Goal: Information Seeking & Learning: Learn about a topic

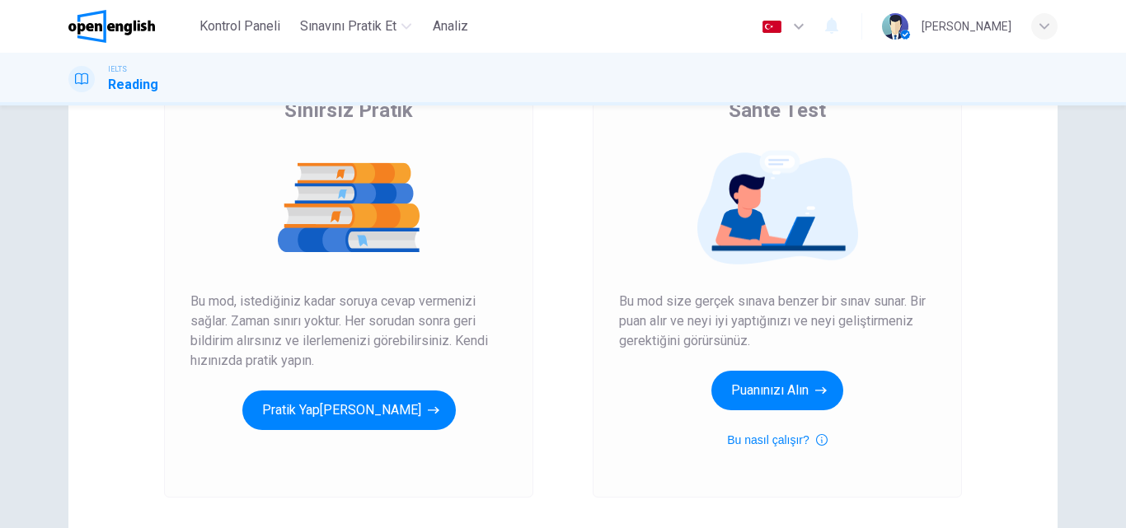
scroll to position [165, 0]
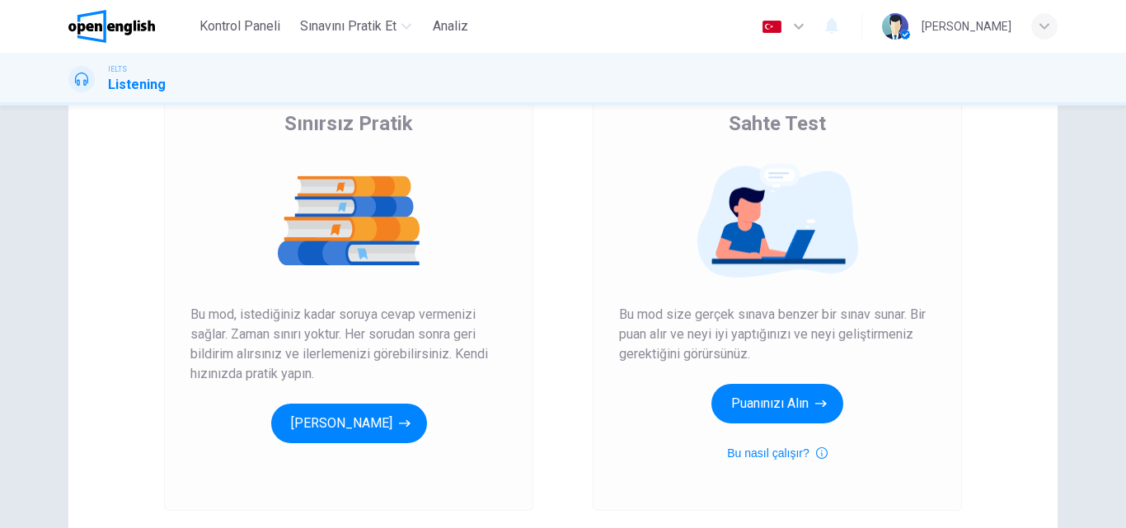
scroll to position [247, 0]
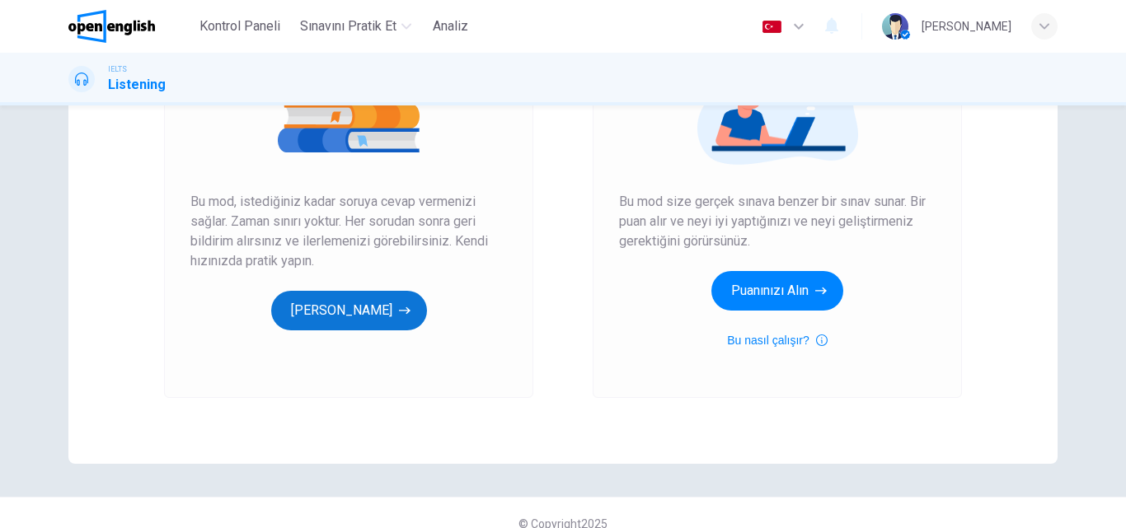
click at [311, 310] on button "[PERSON_NAME]" at bounding box center [349, 311] width 156 height 40
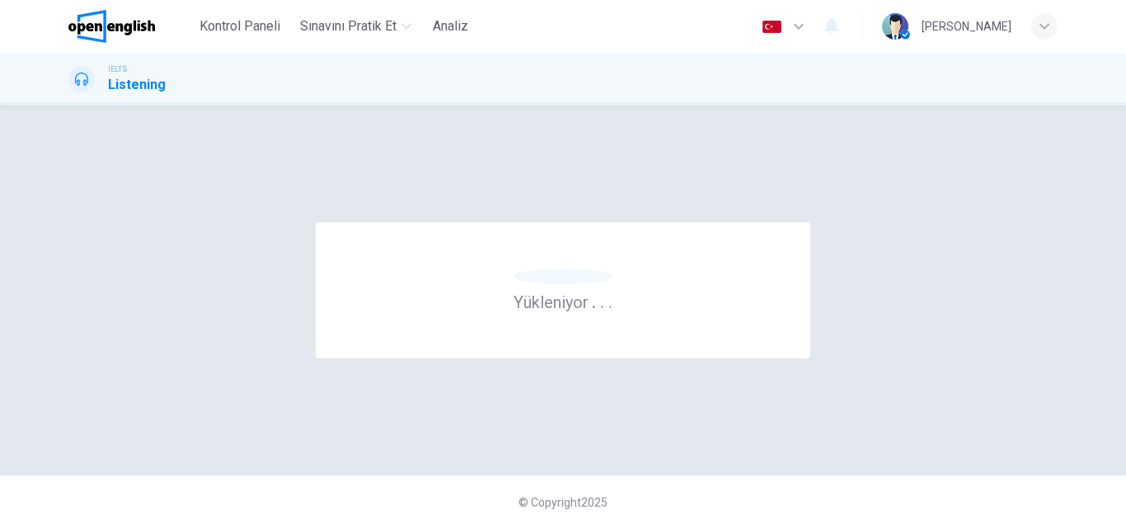
scroll to position [0, 0]
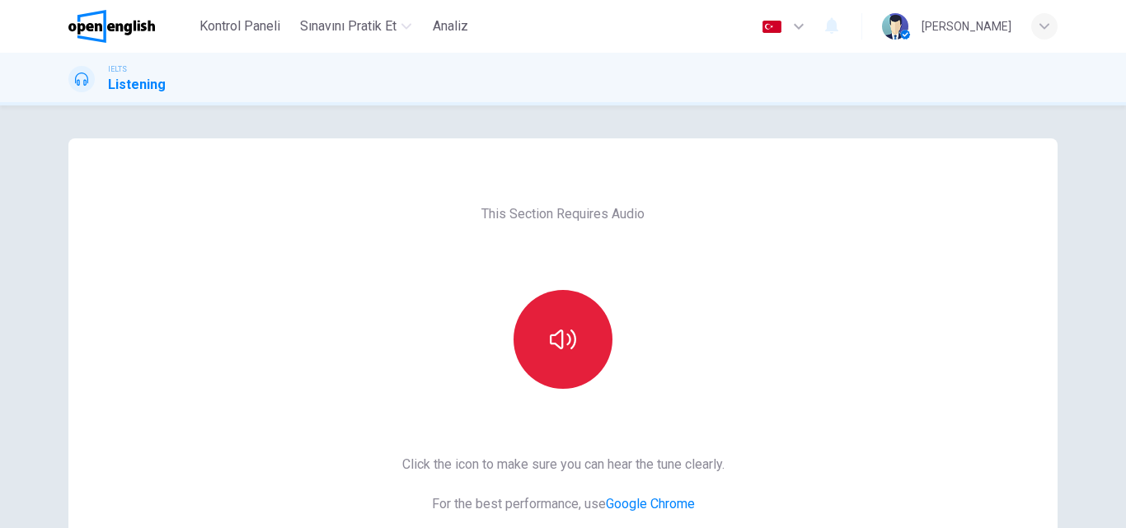
click at [552, 331] on icon "button" at bounding box center [563, 339] width 26 height 26
